Goal: Information Seeking & Learning: Understand process/instructions

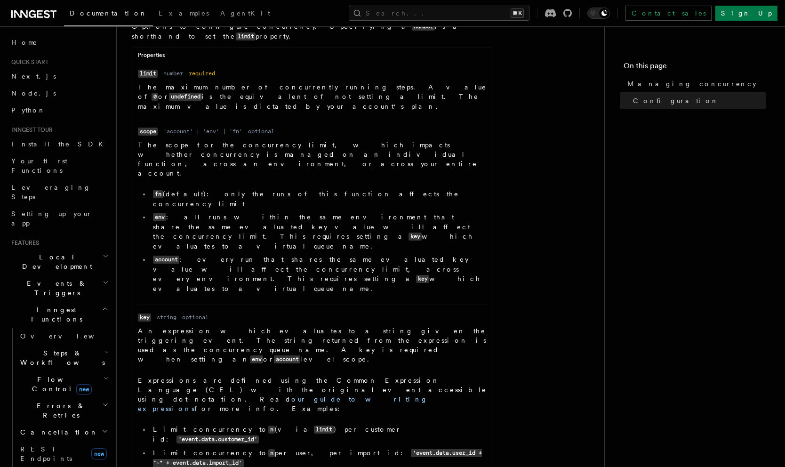
scroll to position [472, 0]
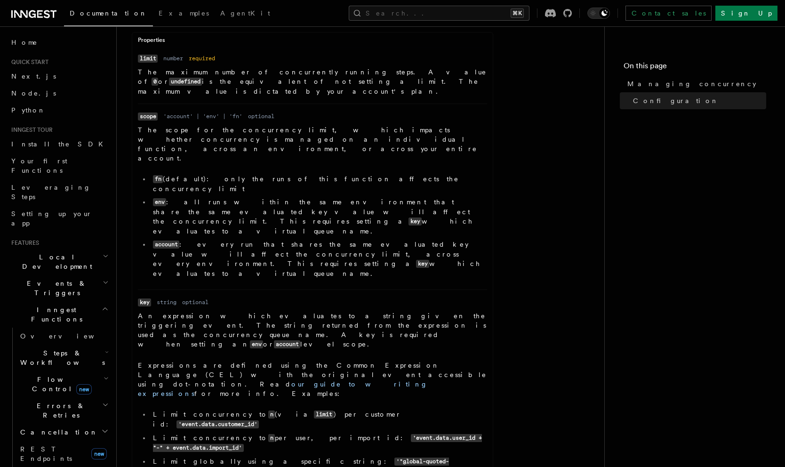
click at [317, 458] on code "'"global-quoted-key"'" at bounding box center [301, 467] width 296 height 18
click at [158, 298] on dd "string" at bounding box center [167, 302] width 20 height 8
click at [300, 340] on code "account" at bounding box center [287, 344] width 26 height 8
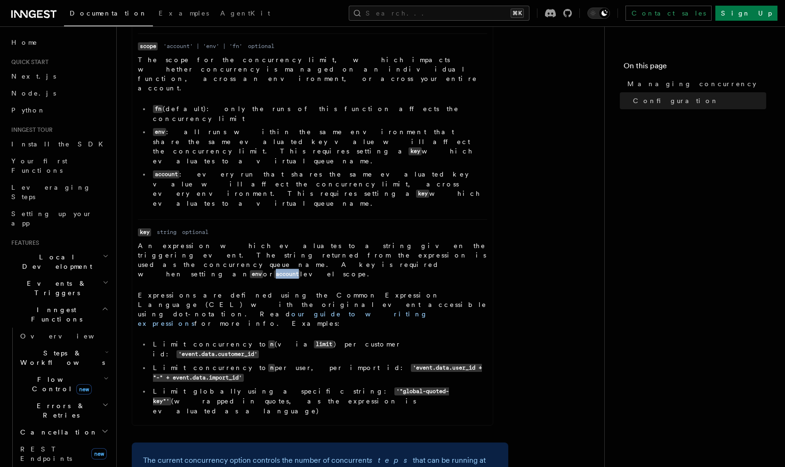
scroll to position [541, 0]
click at [237, 312] on link "our guide to writing expressions" at bounding box center [283, 320] width 290 height 17
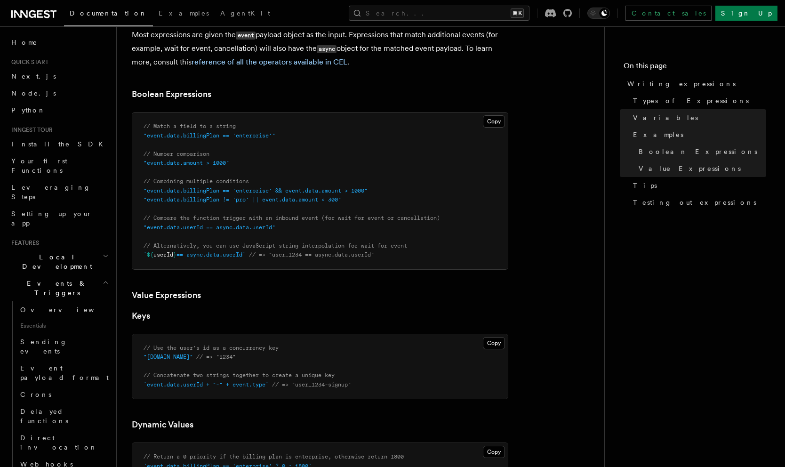
scroll to position [472, 0]
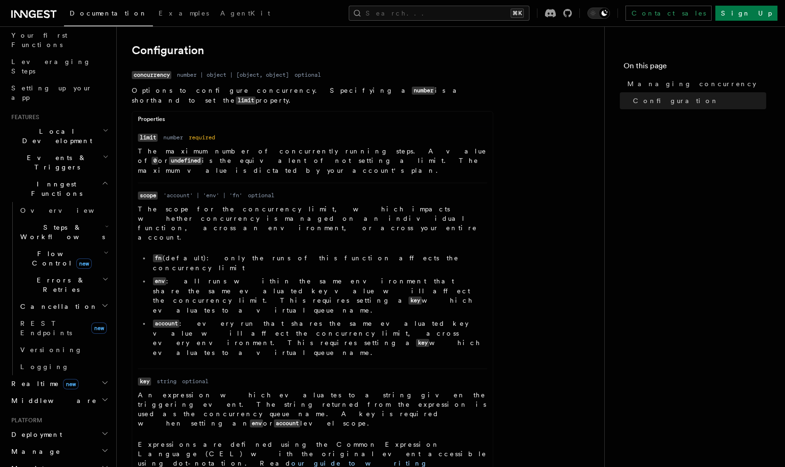
scroll to position [392, 0]
click at [215, 206] on p "The scope for the concurrency limit, which impacts whether concurrency is manag…" at bounding box center [312, 225] width 349 height 38
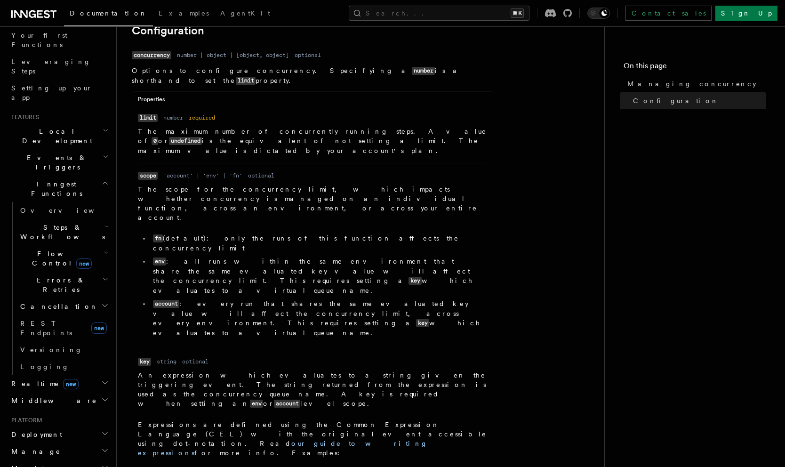
scroll to position [410, 0]
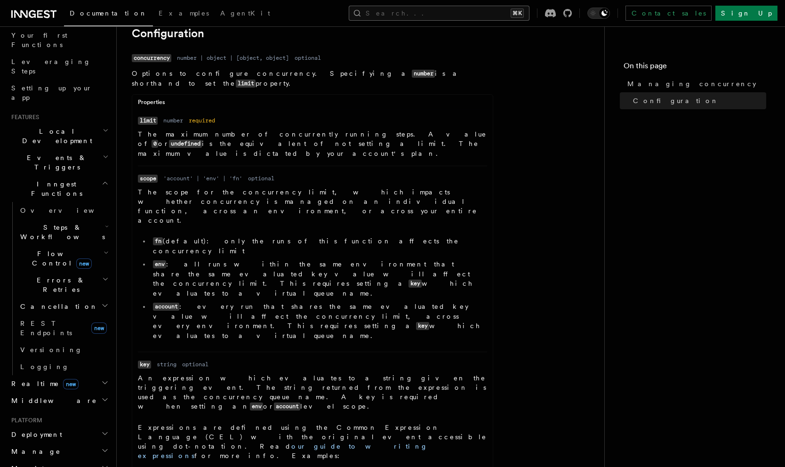
click at [530, 11] on button "Search... ⌘K" at bounding box center [439, 13] width 181 height 15
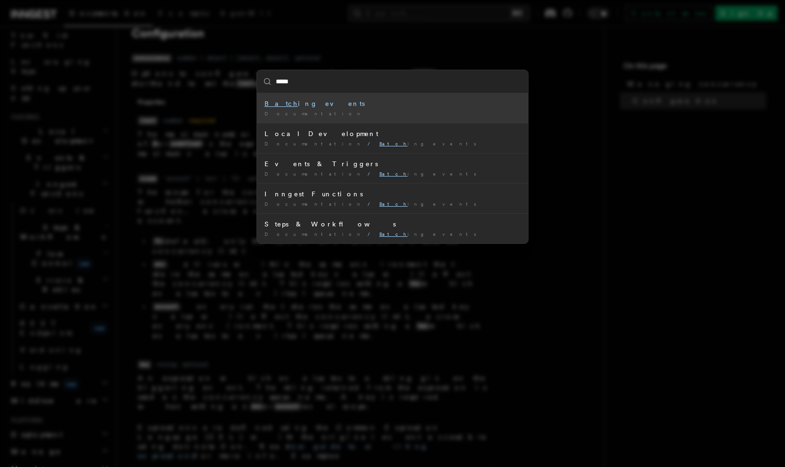
type input "******"
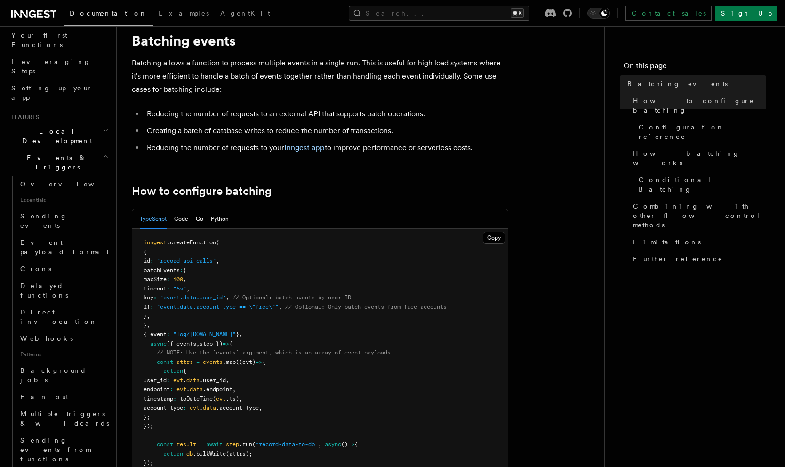
scroll to position [31, 0]
click at [214, 273] on pre "inngest .createFunction ( { id : "record-api-calls" , batchEvents : { maxSize :…" at bounding box center [320, 370] width 376 height 285
drag, startPoint x: 148, startPoint y: 251, endPoint x: 182, endPoint y: 321, distance: 77.9
click at [182, 322] on pre "inngest .createFunction ( { id : "record-api-calls" , batchEvents : { maxSize :…" at bounding box center [320, 370] width 376 height 285
click at [182, 321] on pre "inngest .createFunction ( { id : "record-api-calls" , batchEvents : { maxSize :…" at bounding box center [320, 370] width 376 height 285
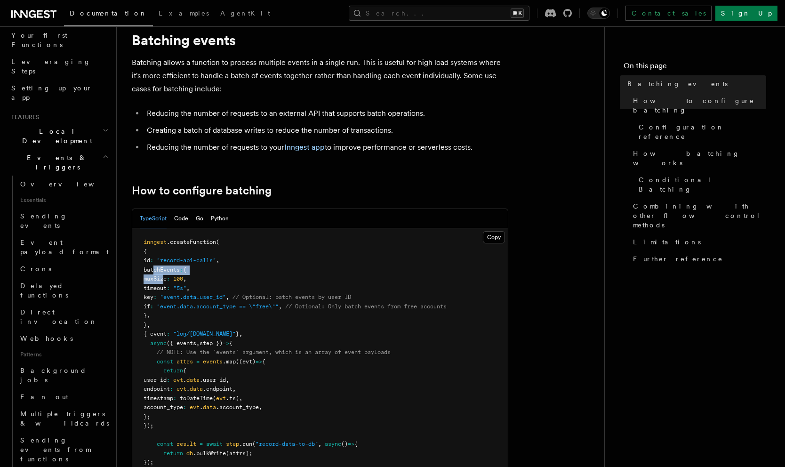
drag, startPoint x: 154, startPoint y: 271, endPoint x: 163, endPoint y: 277, distance: 10.5
click at [163, 277] on code "inngest .createFunction ( { id : "record-api-calls" , batchEvents : { maxSize :…" at bounding box center [295, 371] width 303 height 264
click at [167, 281] on span "maxSize" at bounding box center [155, 278] width 23 height 7
click at [167, 287] on span "timeout" at bounding box center [155, 288] width 23 height 7
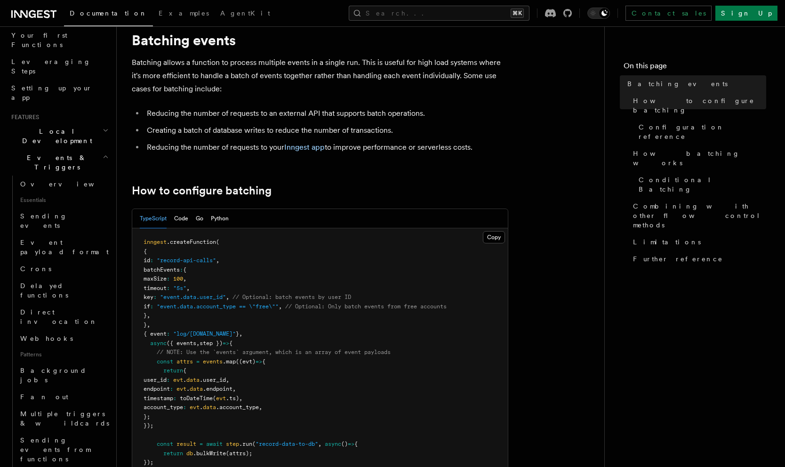
click at [167, 287] on span "timeout" at bounding box center [155, 288] width 23 height 7
click at [163, 287] on span "timeout" at bounding box center [155, 288] width 23 height 7
drag, startPoint x: 163, startPoint y: 288, endPoint x: 212, endPoint y: 288, distance: 49.0
click at [212, 288] on pre "inngest .createFunction ( { id : "record-api-calls" , batchEvents : { maxSize :…" at bounding box center [320, 370] width 376 height 285
drag, startPoint x: 155, startPoint y: 272, endPoint x: 215, endPoint y: 294, distance: 63.7
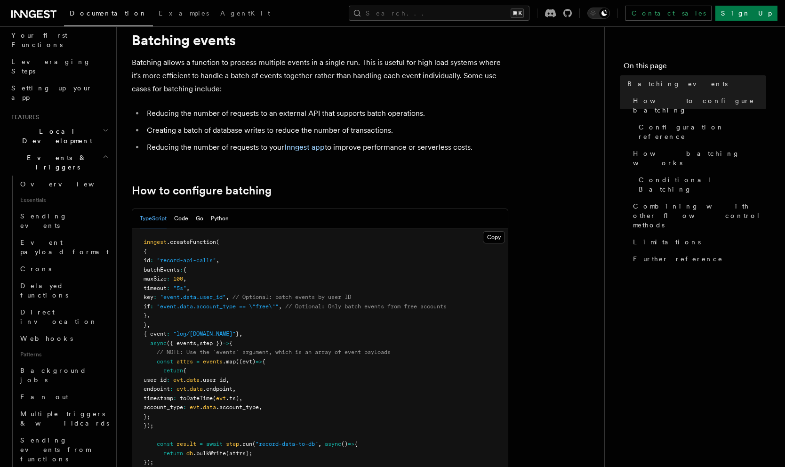
click at [215, 294] on code "inngest .createFunction ( { id : "record-api-calls" , batchEvents : { maxSize :…" at bounding box center [295, 371] width 303 height 264
click at [215, 294] on span ""event.data.user_id"" at bounding box center [193, 297] width 66 height 7
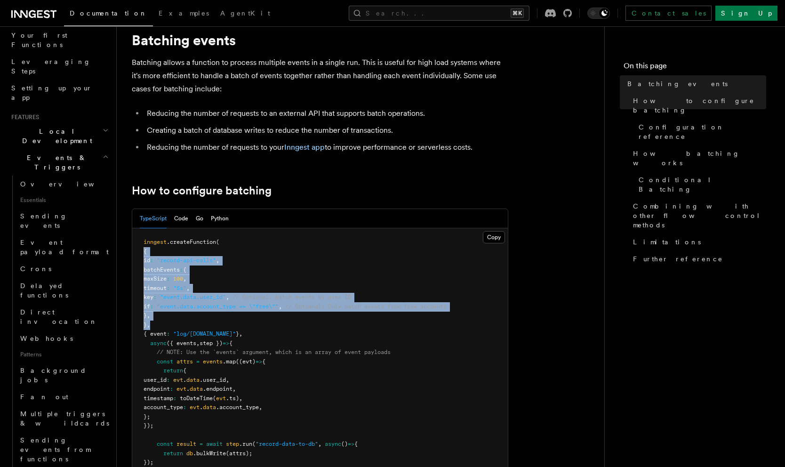
drag, startPoint x: 172, startPoint y: 325, endPoint x: 121, endPoint y: 252, distance: 89.2
click at [186, 289] on span ""5s"" at bounding box center [179, 288] width 13 height 7
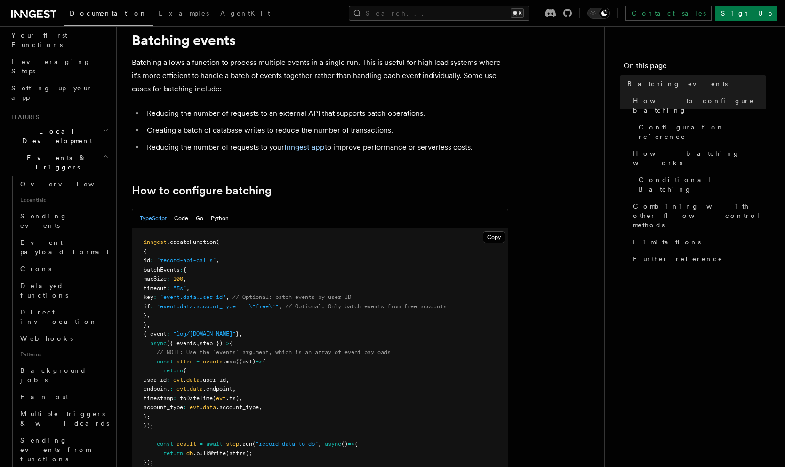
click at [194, 320] on pre "inngest .createFunction ( { id : "record-api-calls" , batchEvents : { maxSize :…" at bounding box center [320, 370] width 376 height 285
